Goal: Complete application form

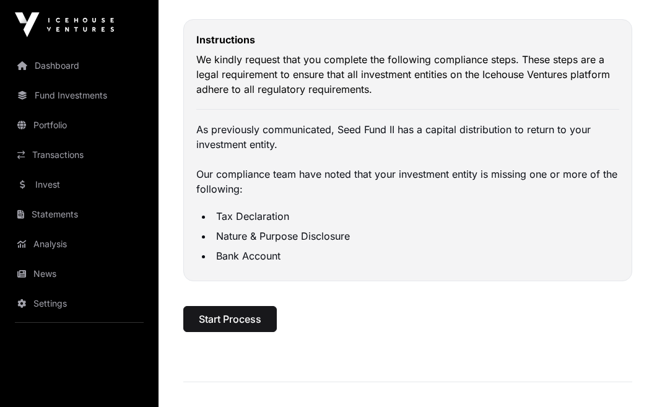
scroll to position [146, 0]
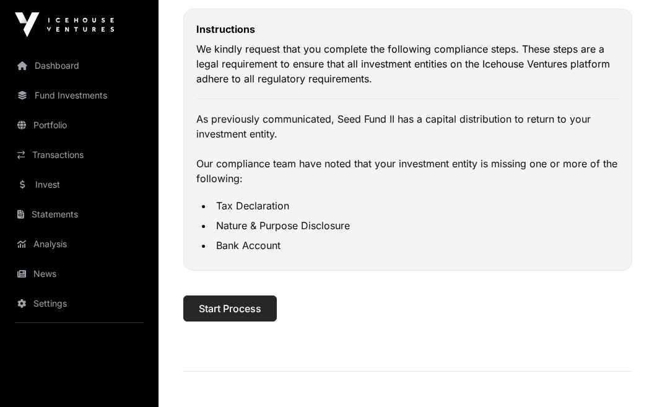
click at [248, 302] on span "Start Process" at bounding box center [230, 308] width 63 height 15
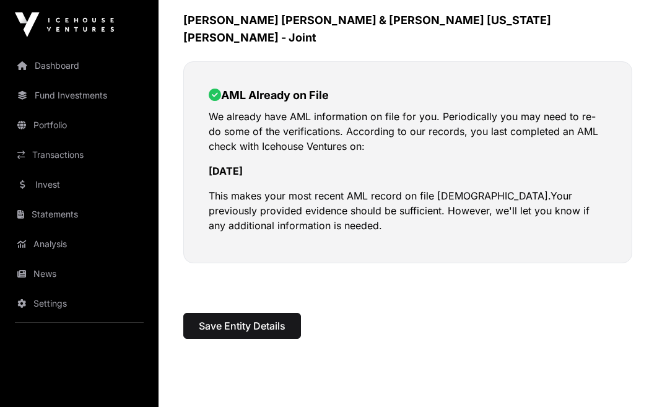
scroll to position [104, 0]
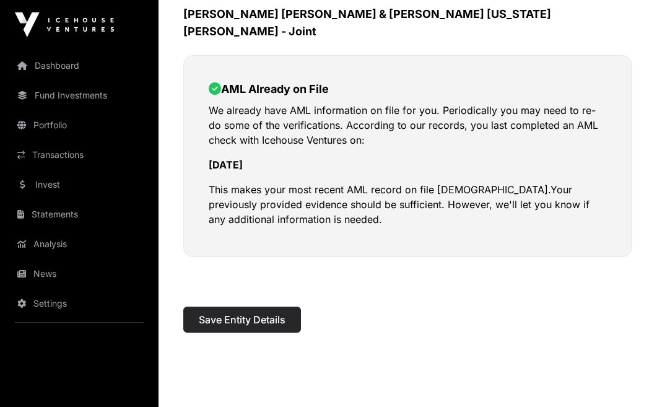
click at [270, 312] on span "Save Entity Details" at bounding box center [242, 319] width 87 height 15
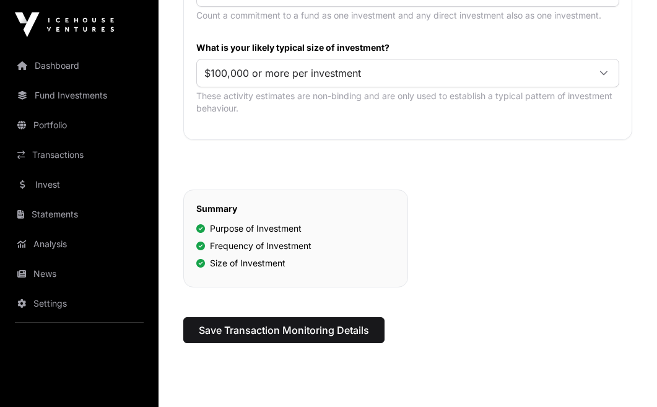
scroll to position [732, 0]
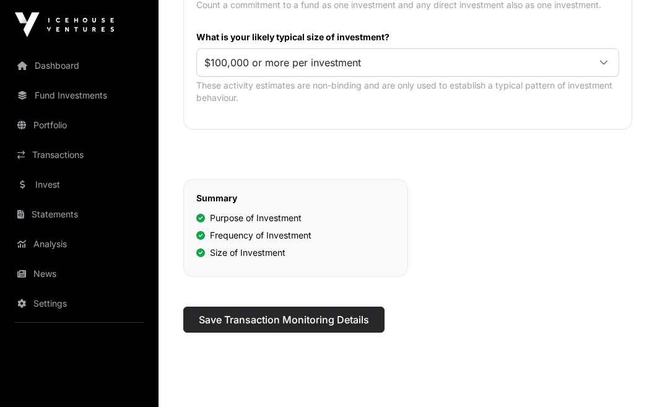
click at [292, 312] on span "Save Transaction Monitoring Details" at bounding box center [284, 319] width 170 height 15
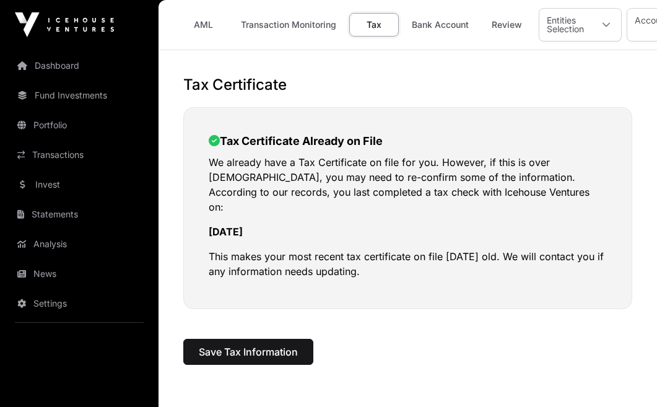
scroll to position [30, 0]
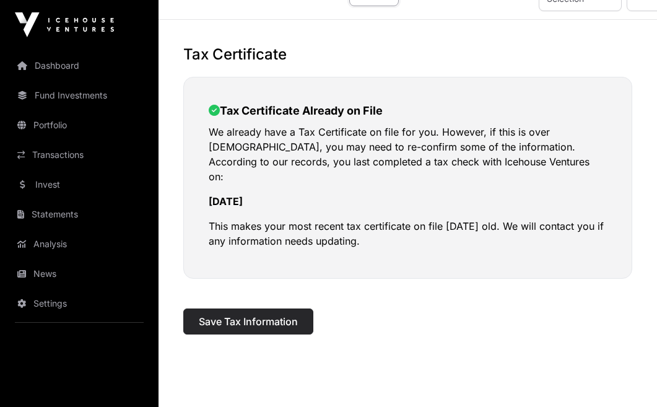
click at [266, 314] on span "Save Tax Information" at bounding box center [248, 321] width 99 height 15
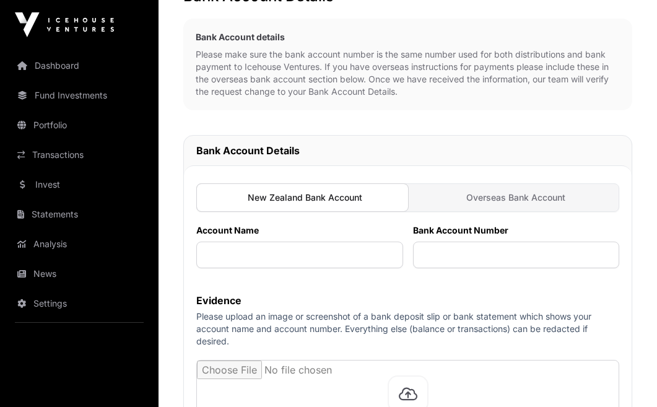
scroll to position [89, 0]
click at [263, 258] on input "text" at bounding box center [299, 254] width 207 height 27
type input "**********"
click at [447, 250] on input "text" at bounding box center [516, 254] width 207 height 27
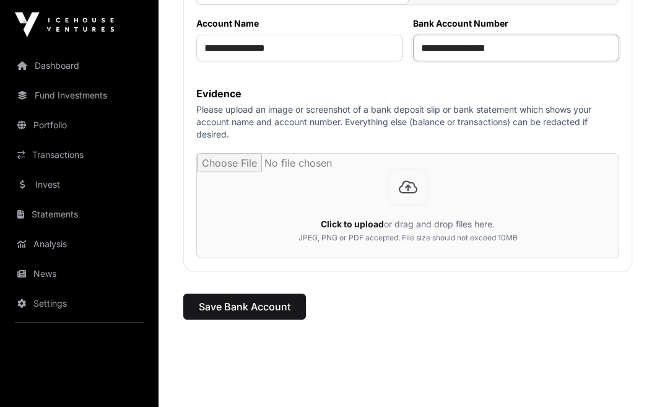
scroll to position [299, 0]
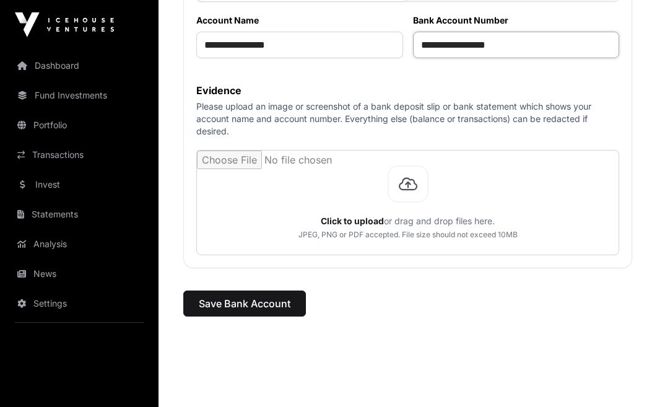
type input "**********"
click at [310, 116] on p "Please upload an image or screenshot of a bank deposit slip or bank statement w…" at bounding box center [407, 118] width 423 height 37
click at [404, 190] on input "file" at bounding box center [408, 203] width 422 height 104
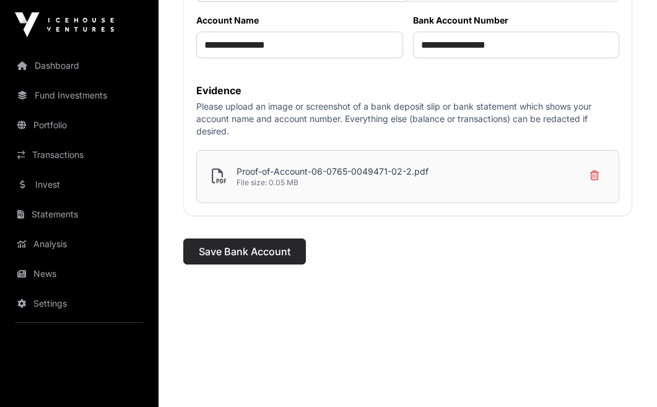
click at [247, 250] on span "Save Bank Account" at bounding box center [245, 251] width 92 height 15
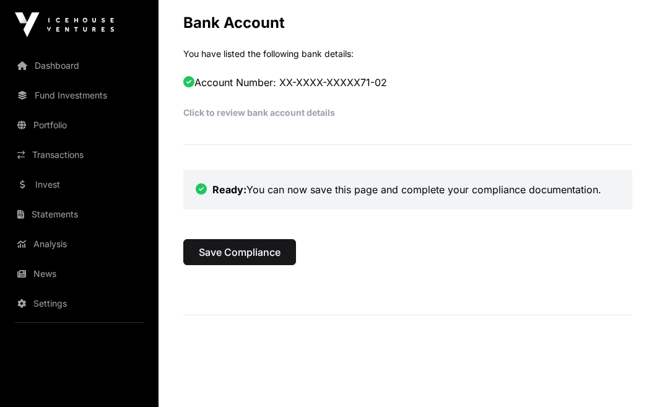
scroll to position [797, 0]
click at [247, 244] on span "Save Compliance" at bounding box center [240, 251] width 82 height 15
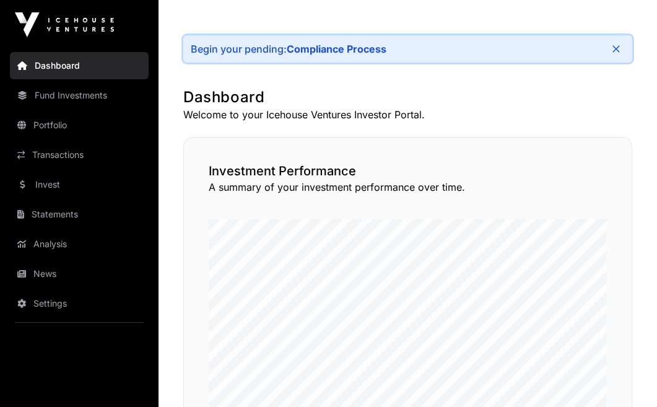
scroll to position [297, 0]
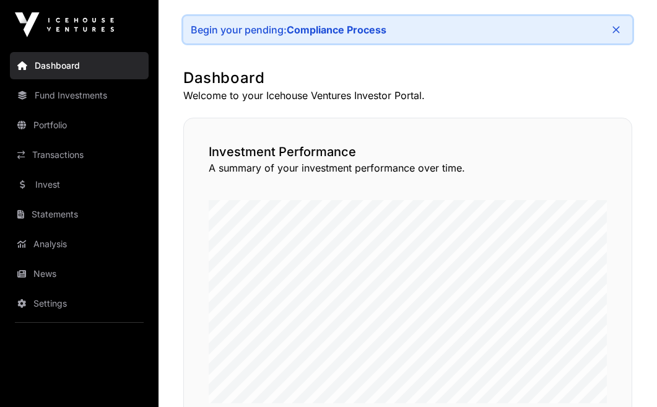
drag, startPoint x: 305, startPoint y: 72, endPoint x: 264, endPoint y: 53, distance: 45.2
click at [266, 53] on div "Thank you, we have received your information. Our team will be in touch if any …" at bounding box center [408, 395] width 499 height 1235
